Goal: Task Accomplishment & Management: Manage account settings

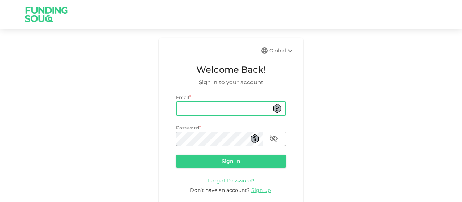
click at [232, 107] on input "email" at bounding box center [231, 108] width 110 height 14
type input "[EMAIL_ADDRESS][DOMAIN_NAME]"
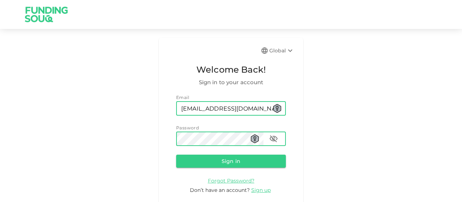
click at [176, 154] on button "Sign in" at bounding box center [231, 160] width 110 height 13
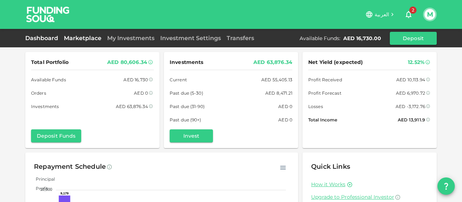
click at [79, 39] on link "Marketplace" at bounding box center [82, 38] width 43 height 7
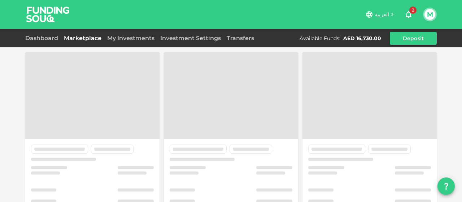
click at [79, 39] on link "Marketplace" at bounding box center [82, 38] width 43 height 7
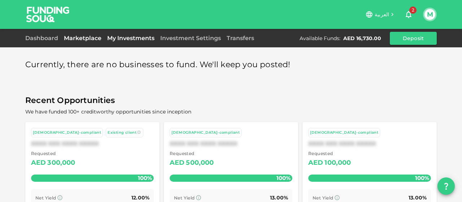
click at [141, 36] on link "My Investments" at bounding box center [130, 38] width 53 height 7
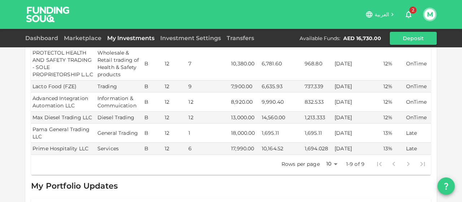
scroll to position [184, 0]
click at [428, 14] on button "M" at bounding box center [429, 14] width 11 height 11
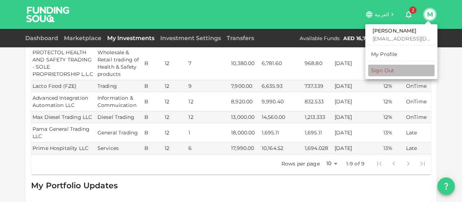
click at [382, 68] on div "Sign Out" at bounding box center [382, 70] width 23 height 7
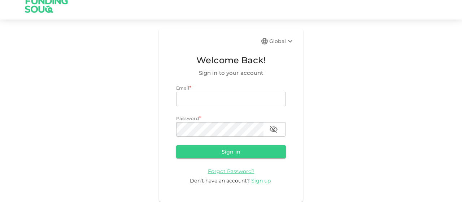
scroll to position [9, 0]
